Goal: Transaction & Acquisition: Register for event/course

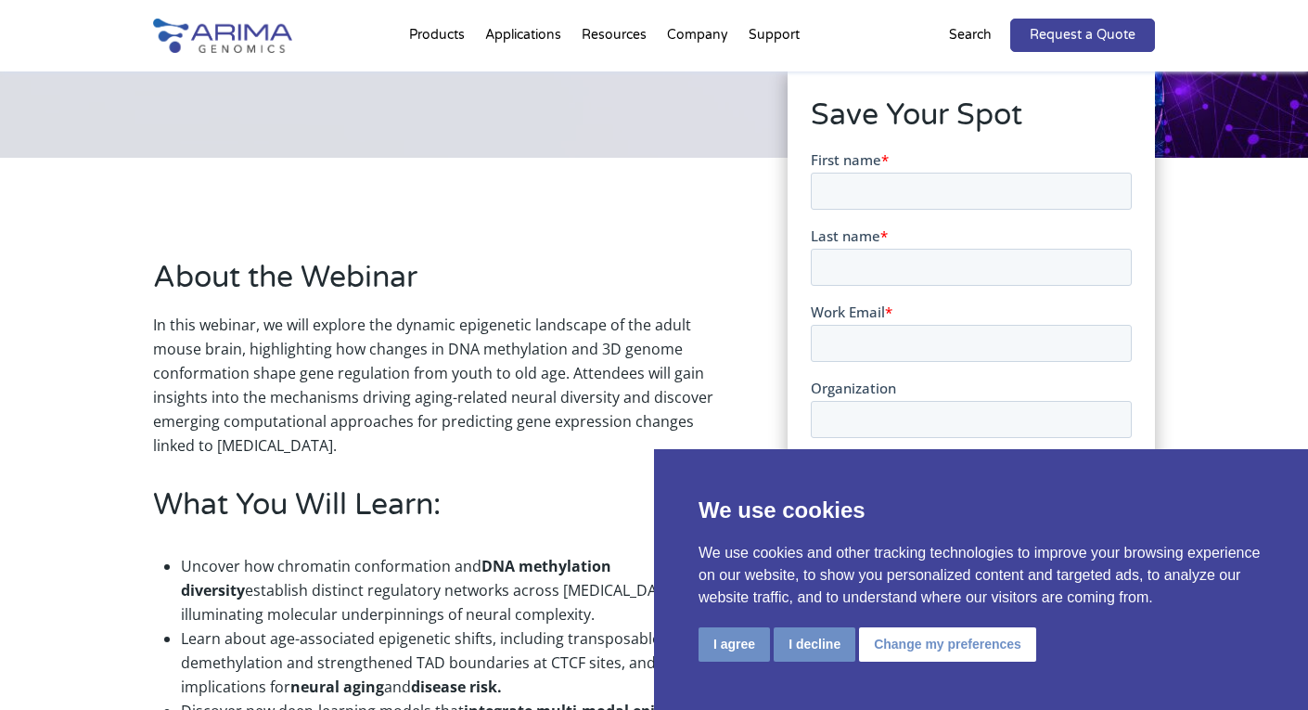
scroll to position [383, 0]
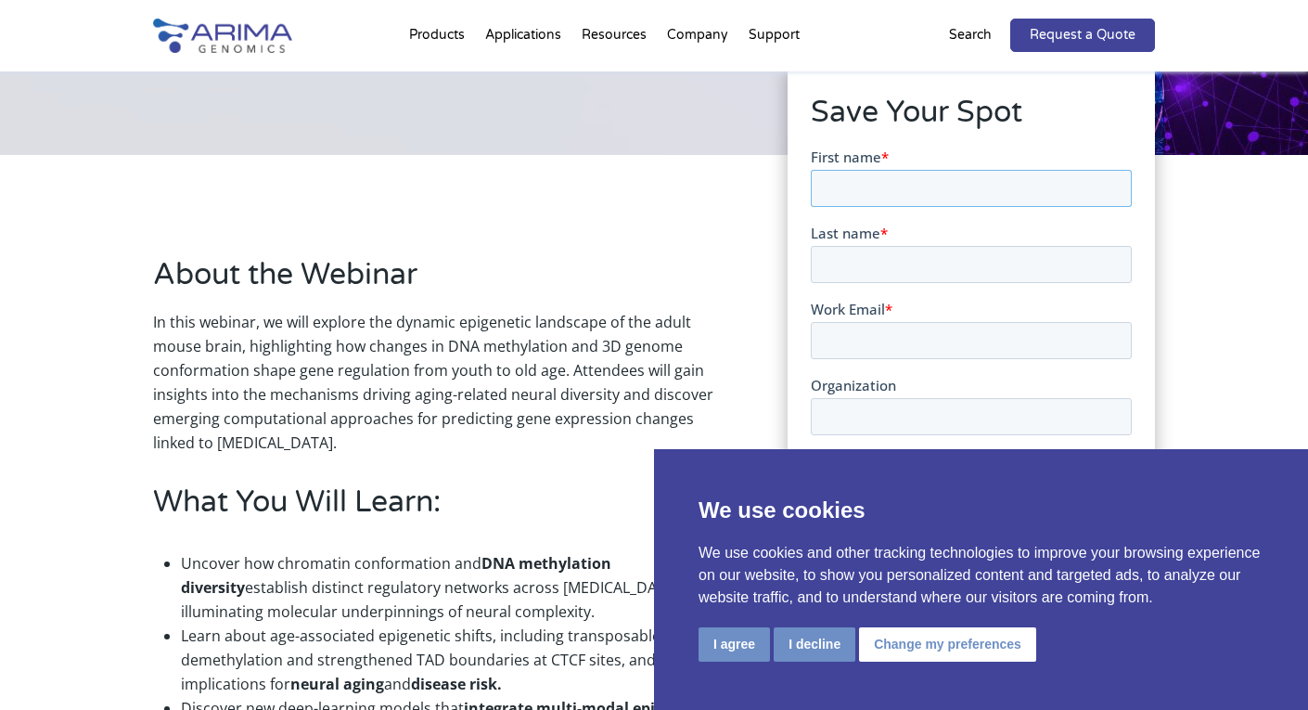
click at [871, 187] on input "First name *" at bounding box center [970, 187] width 321 height 37
type input "[PERSON_NAME]"
type input "Tasselli"
type input "[EMAIL_ADDRESS][DOMAIN_NAME]"
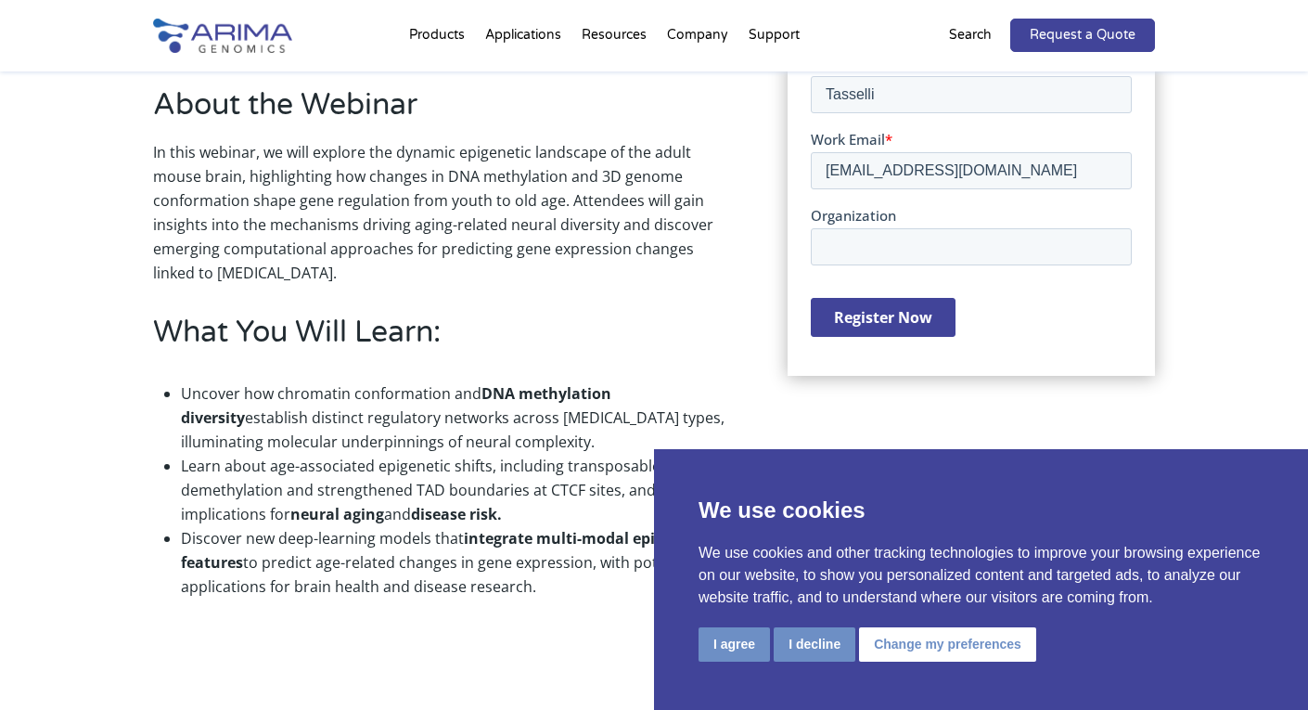
scroll to position [594, 0]
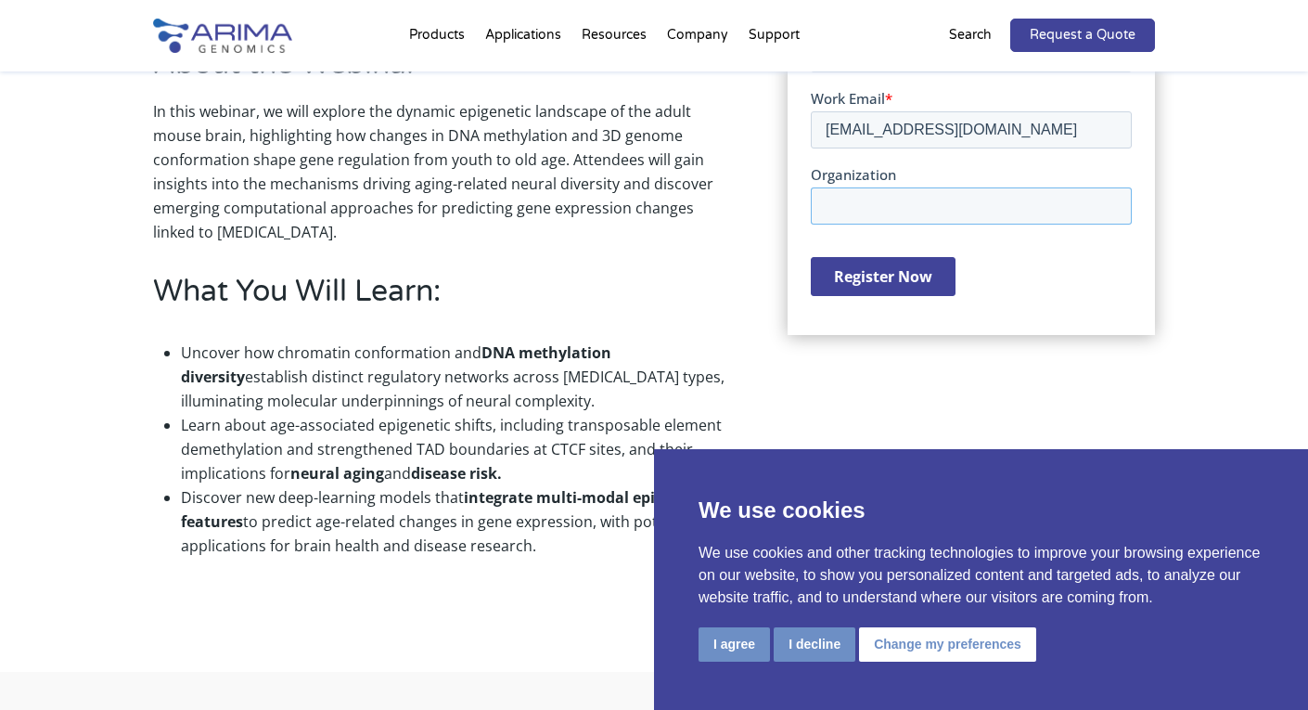
click at [865, 202] on input "Organization" at bounding box center [970, 205] width 321 height 37
type input "[GEOGRAPHIC_DATA]"
click at [882, 278] on input "Register Now" at bounding box center [882, 276] width 145 height 39
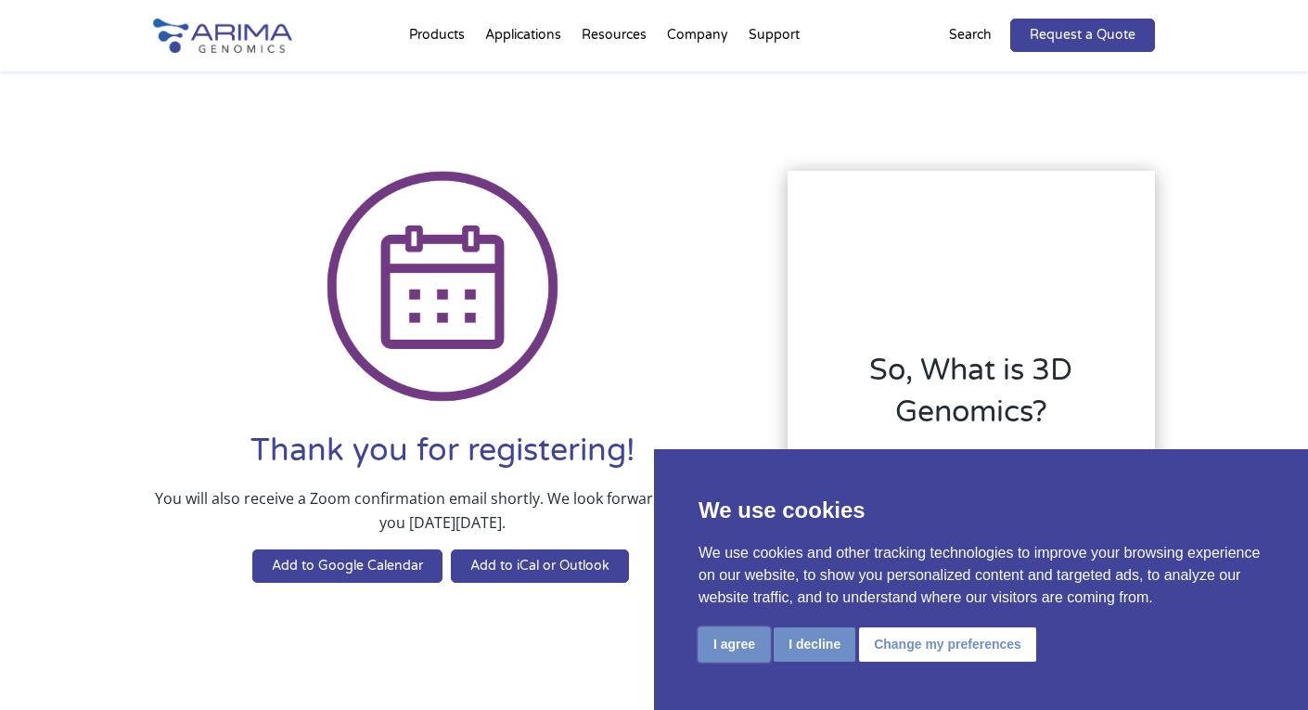
click at [736, 657] on button "I agree" at bounding box center [734, 644] width 71 height 34
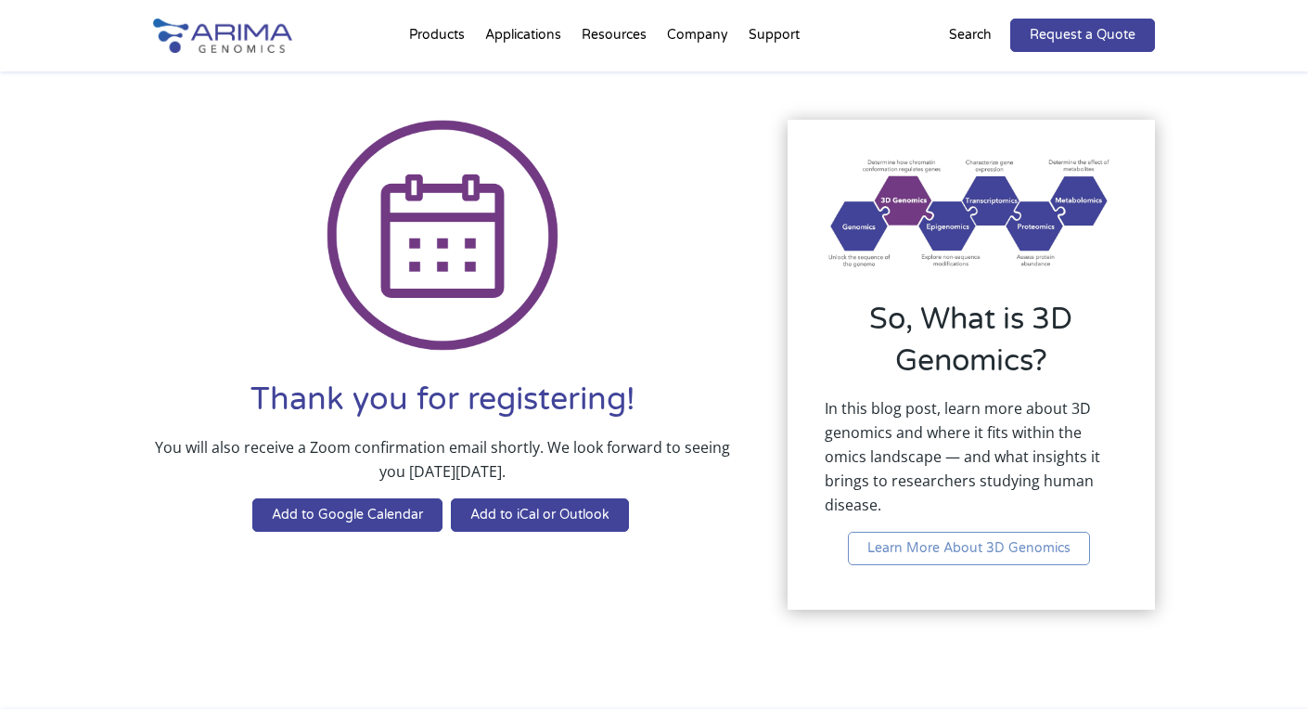
scroll to position [53, 0]
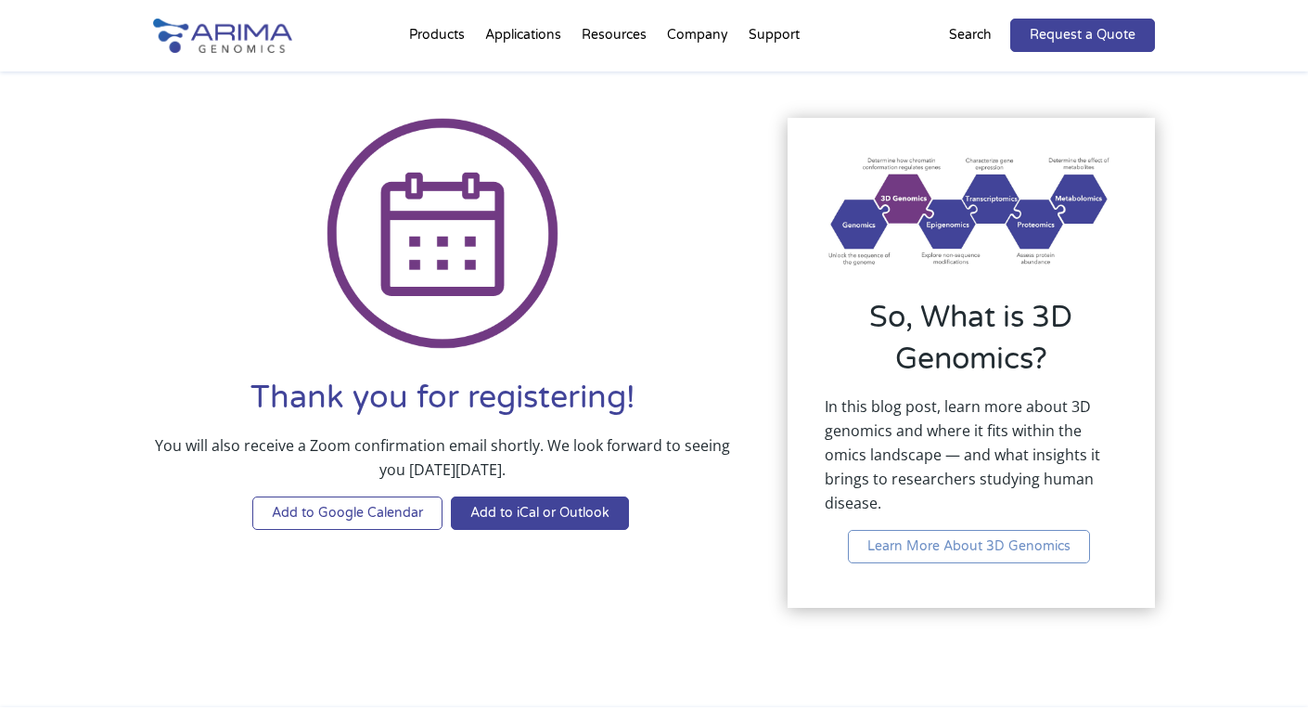
click at [343, 512] on link "Add to Google Calendar" at bounding box center [347, 512] width 190 height 33
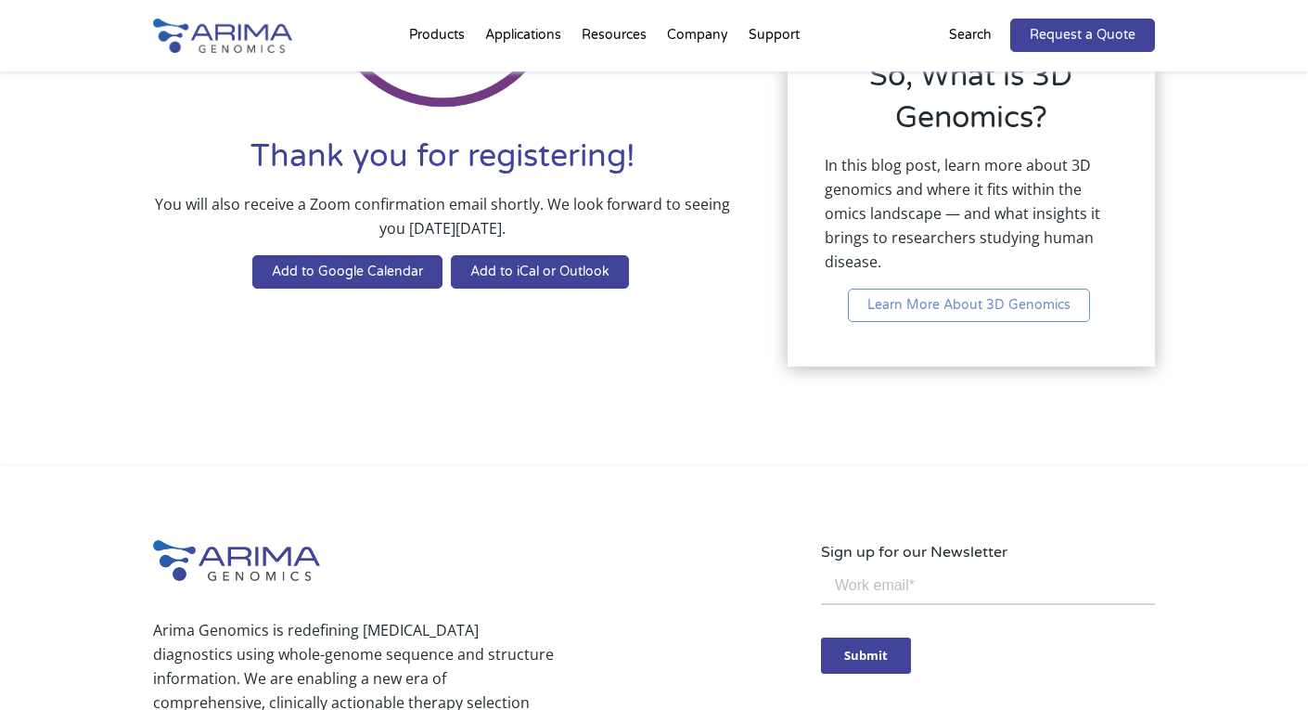
scroll to position [0, 0]
